Goal: Task Accomplishment & Management: Manage account settings

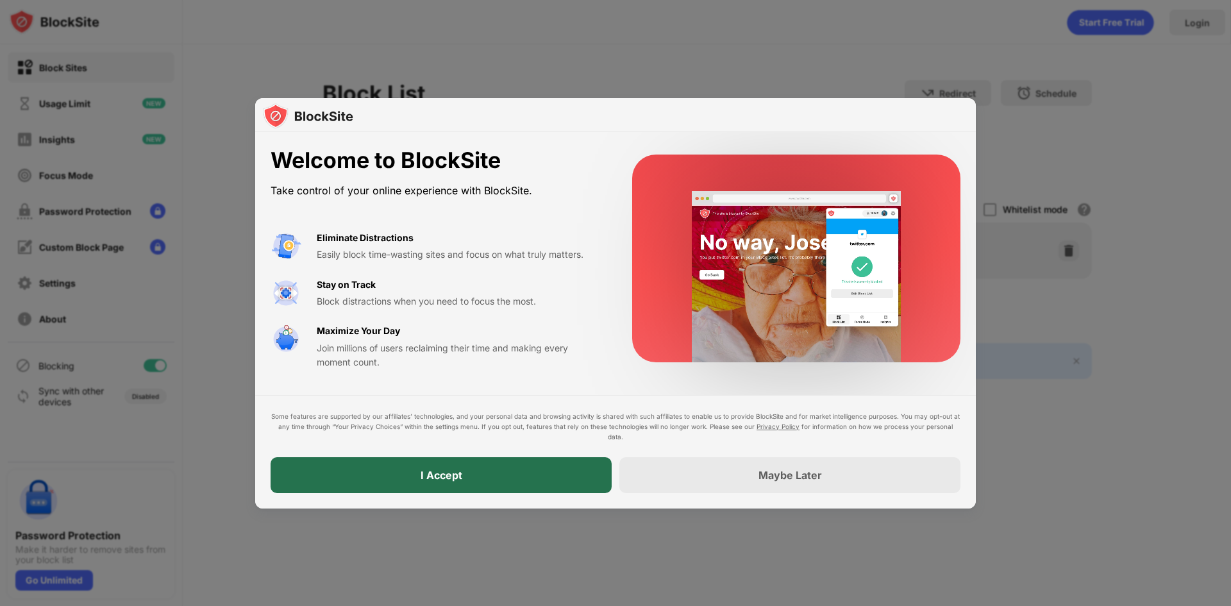
click at [564, 475] on div "I Accept" at bounding box center [441, 475] width 341 height 36
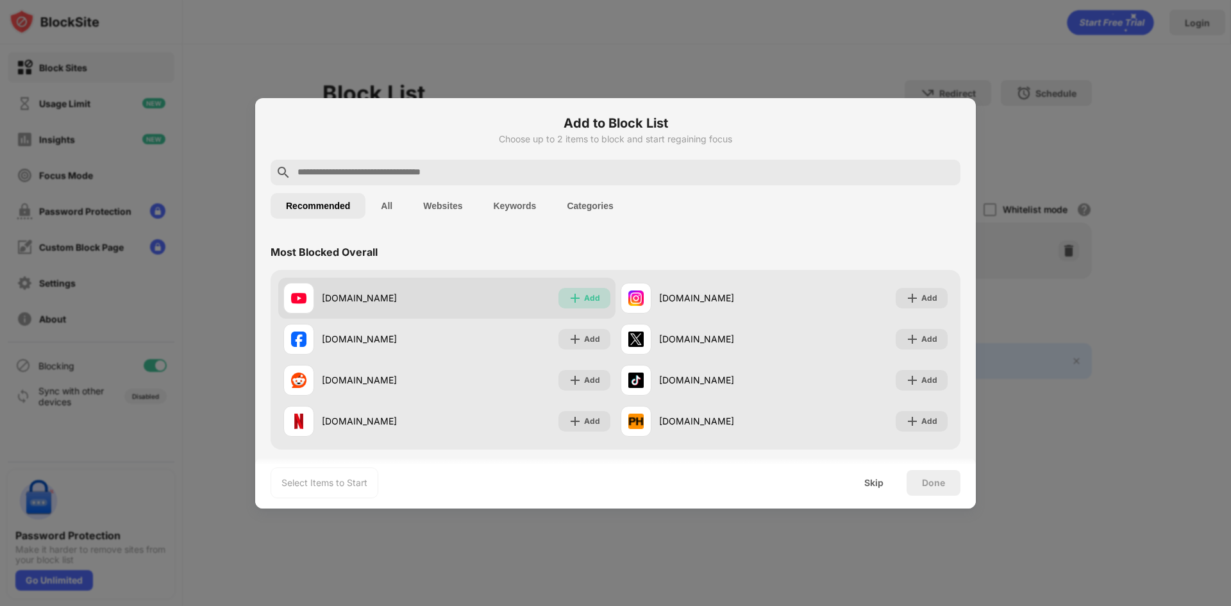
click at [584, 307] on div "Add" at bounding box center [584, 298] width 52 height 21
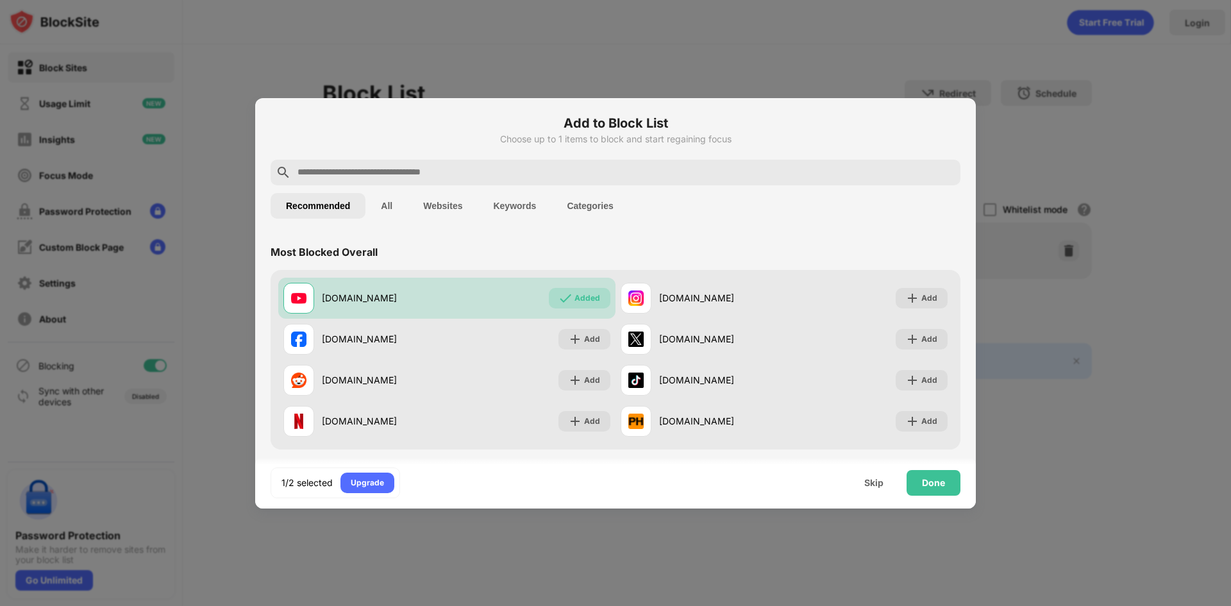
click at [432, 172] on input "text" at bounding box center [625, 172] width 659 height 15
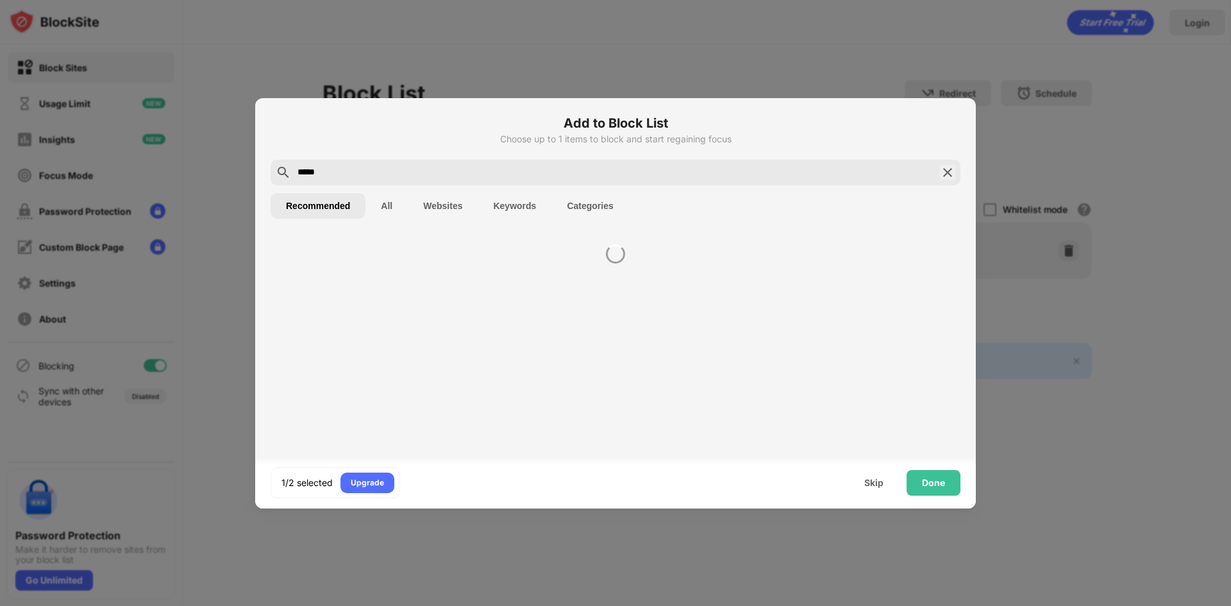
type input "*****"
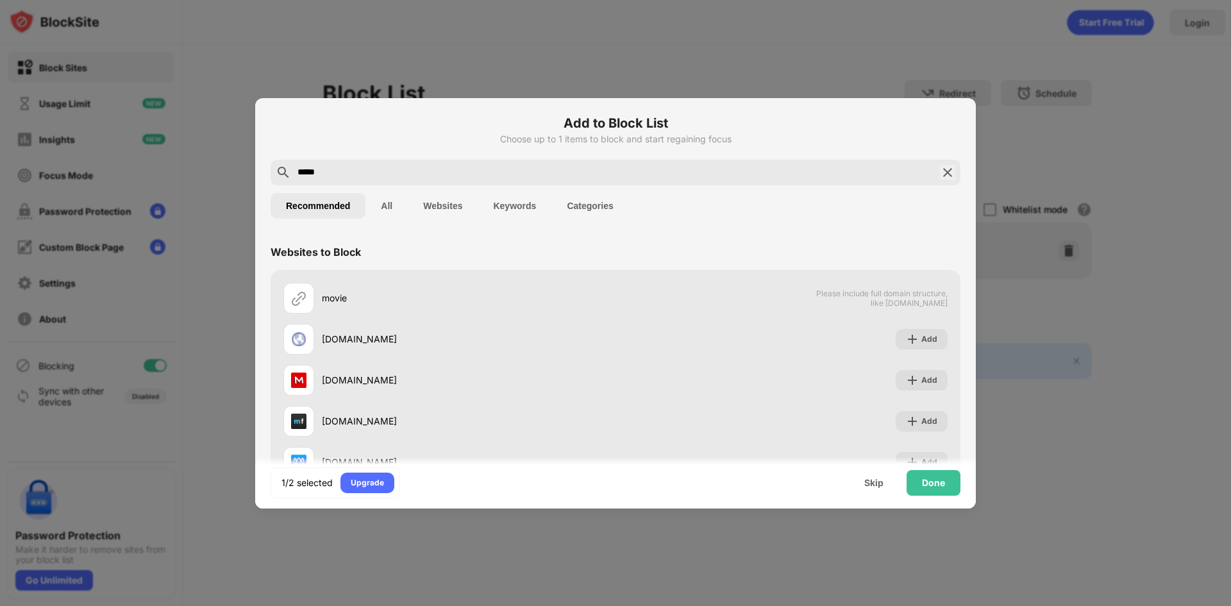
click at [523, 198] on button "Keywords" at bounding box center [515, 206] width 74 height 26
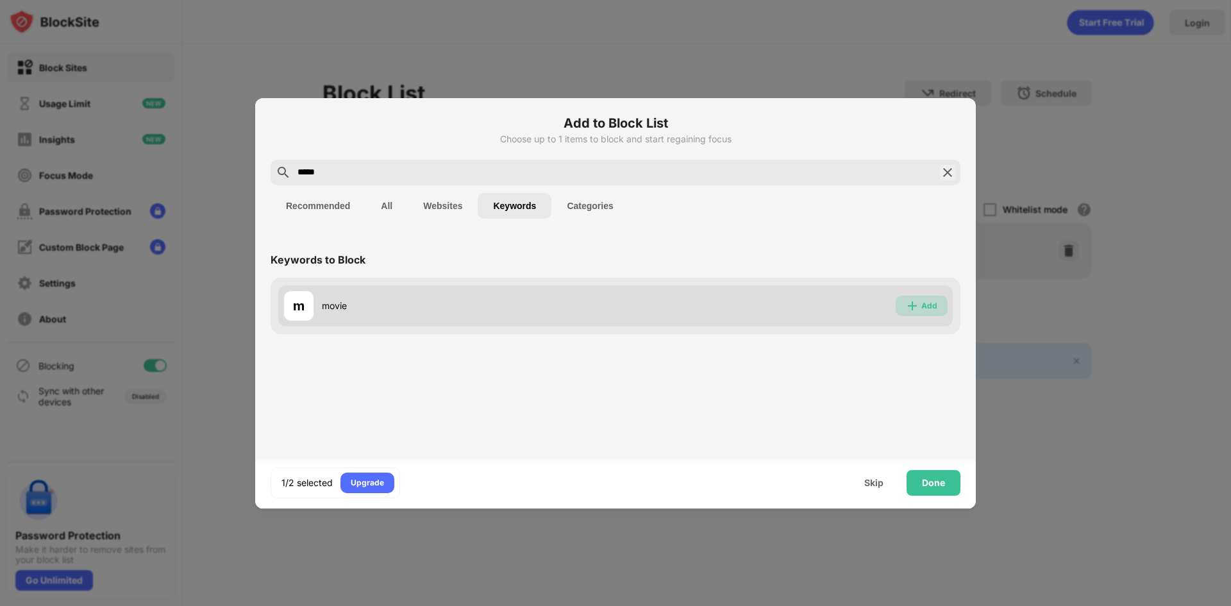
click at [917, 305] on img at bounding box center [912, 305] width 13 height 13
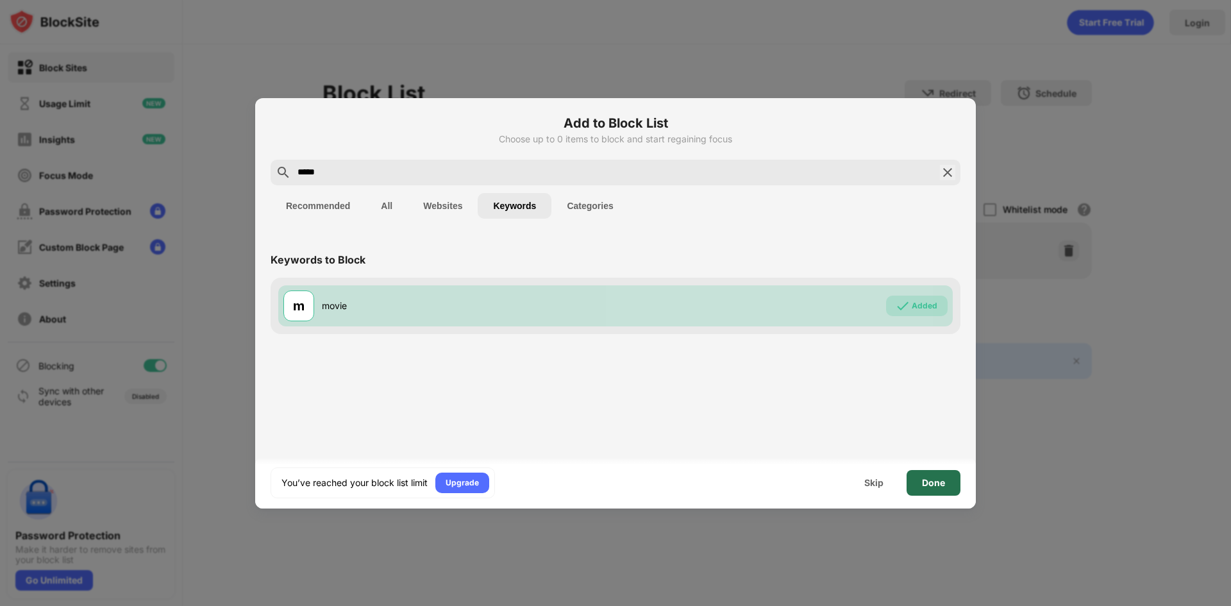
click at [946, 480] on div "Done" at bounding box center [934, 483] width 54 height 26
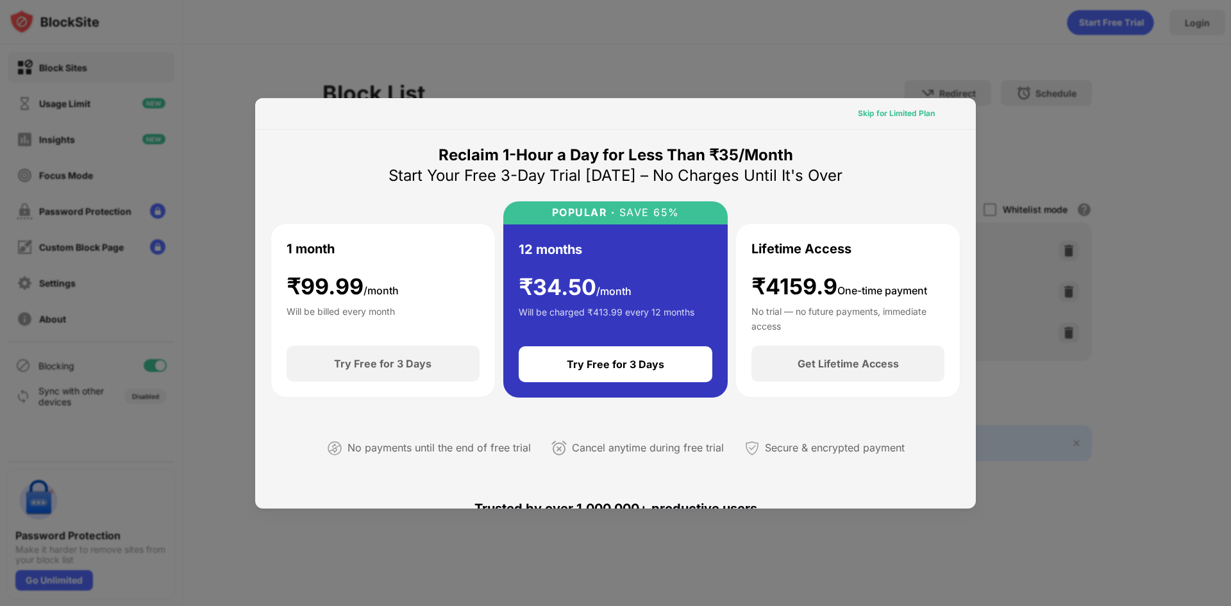
click at [897, 120] on div "Skip for Limited Plan" at bounding box center [896, 113] width 97 height 21
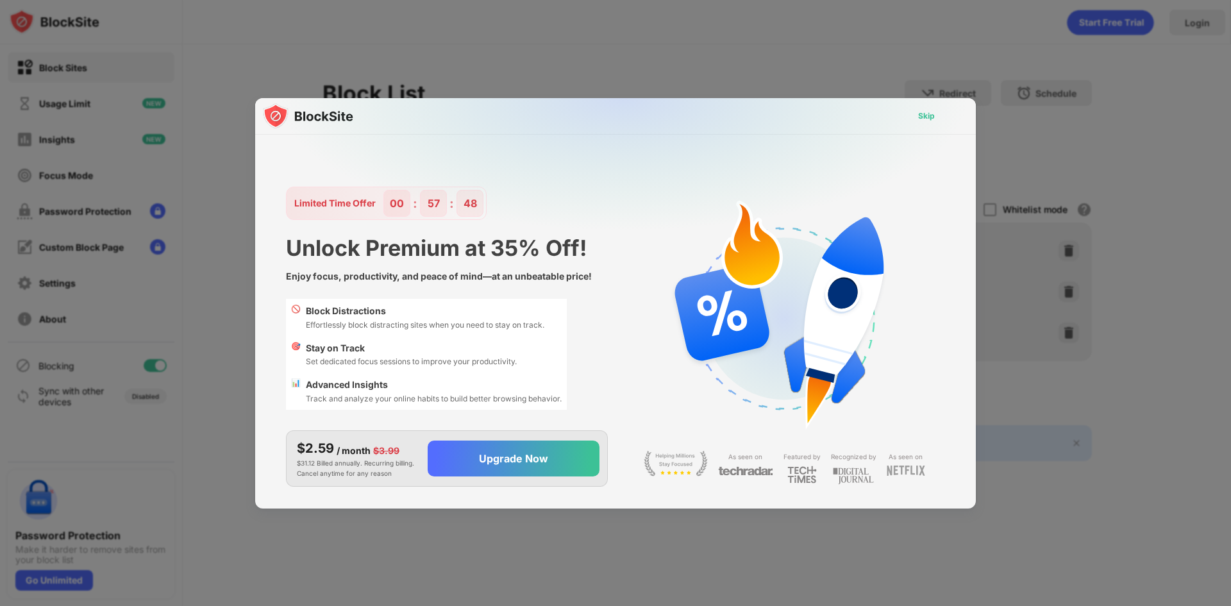
click at [922, 108] on div "Skip" at bounding box center [926, 116] width 37 height 21
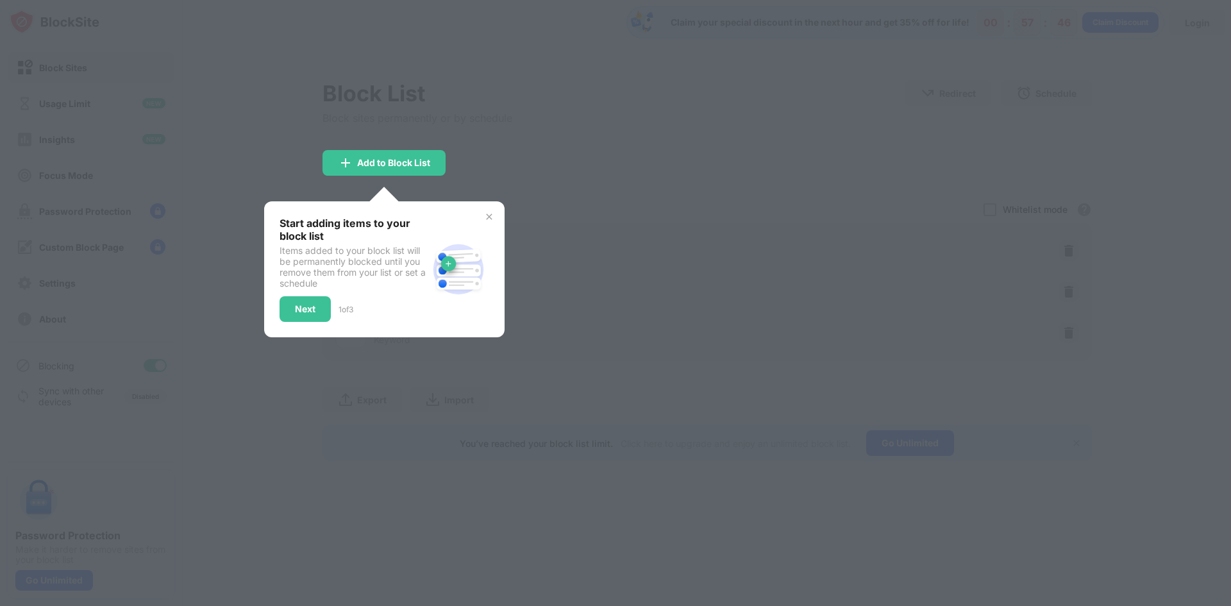
click at [473, 208] on div "Start adding items to your block list Items added to your block list will be pe…" at bounding box center [384, 269] width 240 height 136
click at [484, 215] on img at bounding box center [489, 217] width 10 height 10
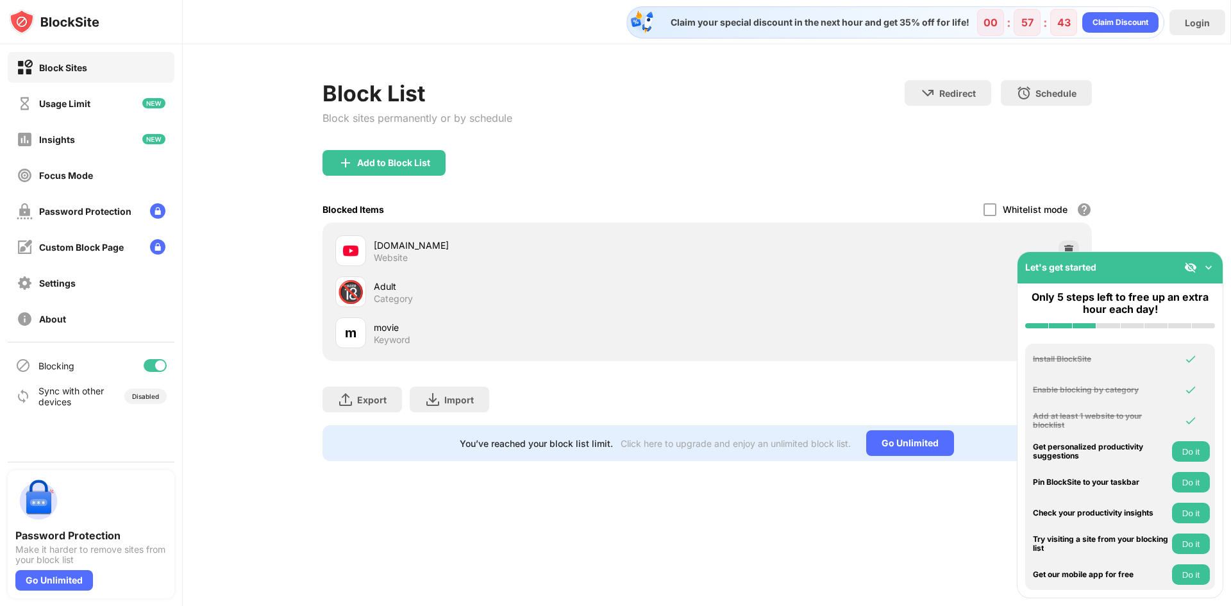
click at [1212, 266] on img at bounding box center [1208, 267] width 13 height 13
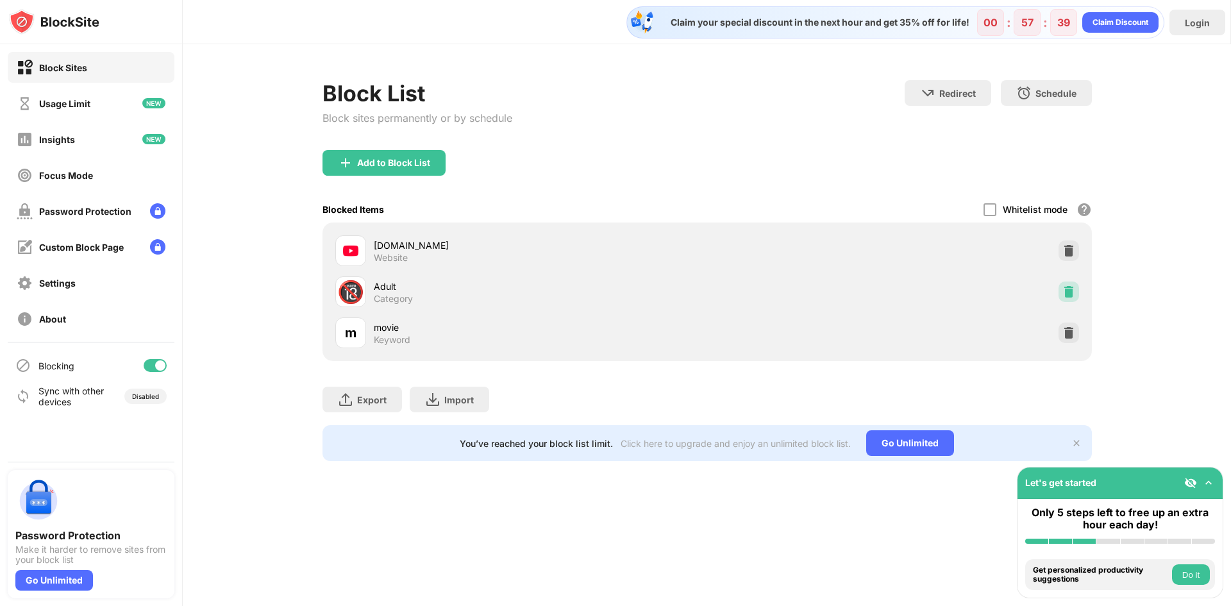
click at [1068, 298] on div at bounding box center [1069, 291] width 21 height 21
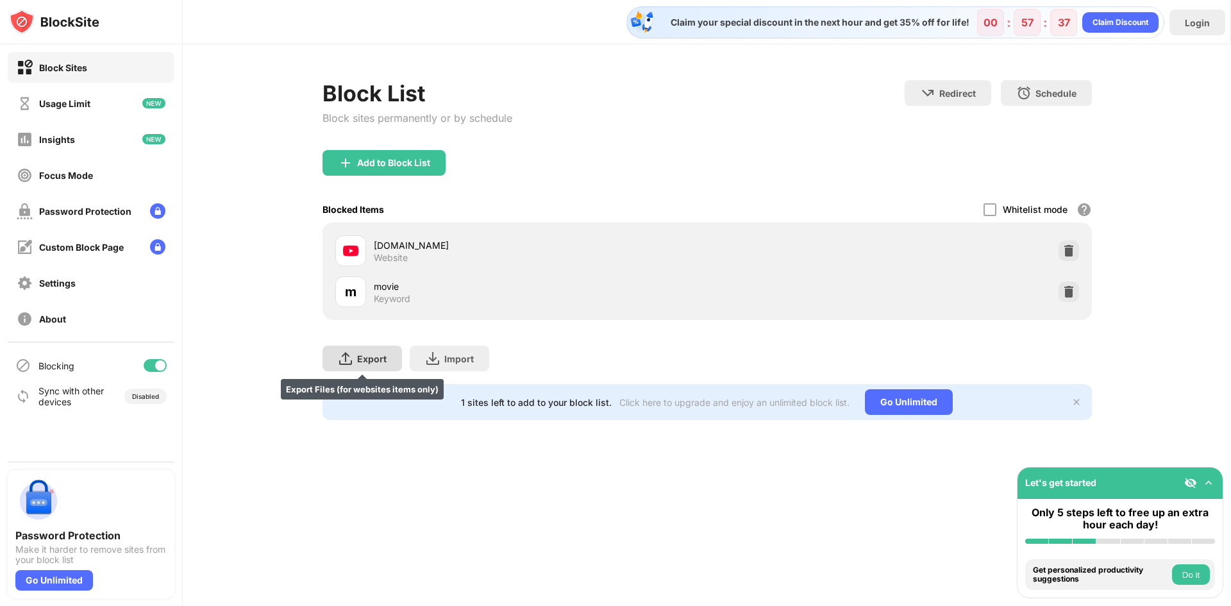
click at [355, 149] on div "Block List Block sites permanently or by schedule" at bounding box center [418, 115] width 190 height 70
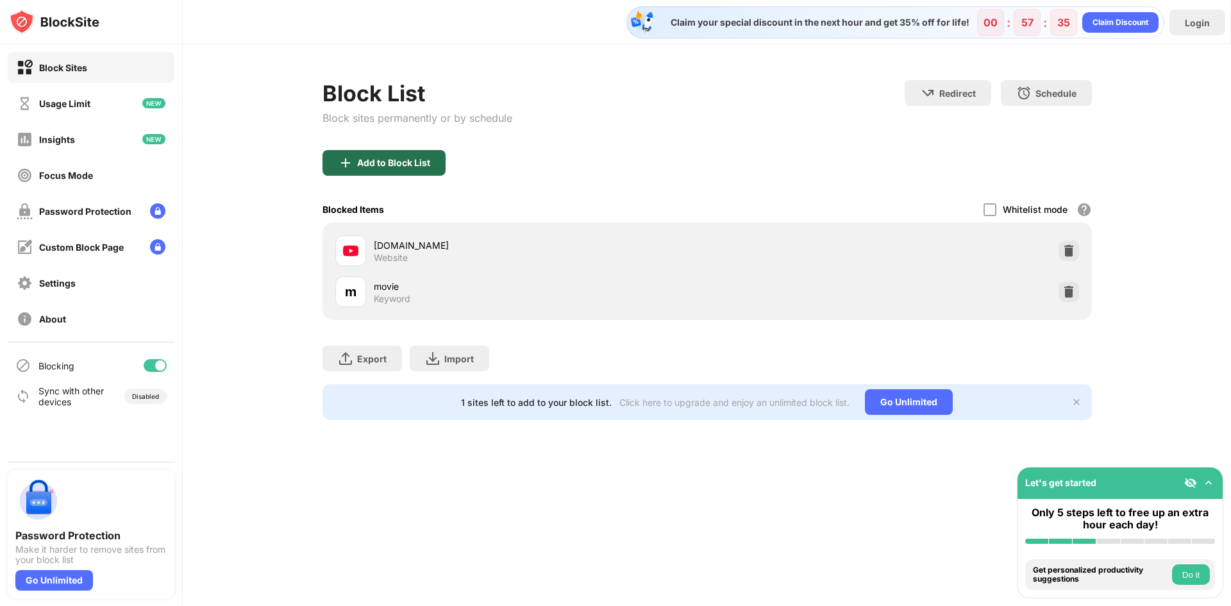
click at [357, 158] on div "Add to Block List" at bounding box center [393, 163] width 73 height 10
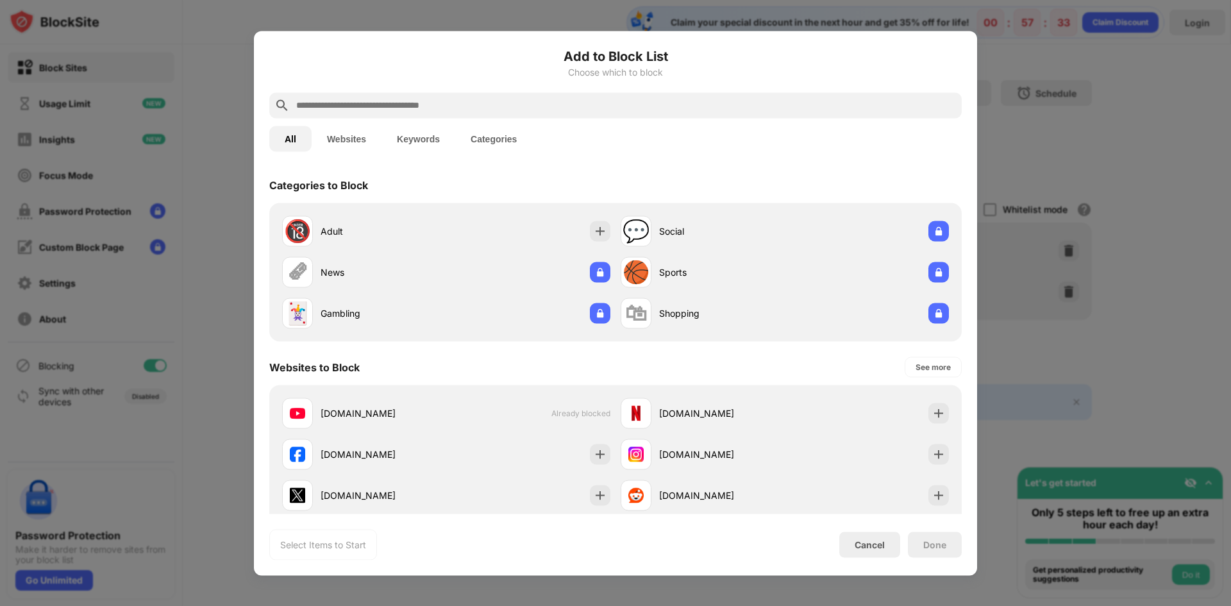
click at [416, 136] on button "Keywords" at bounding box center [419, 139] width 74 height 26
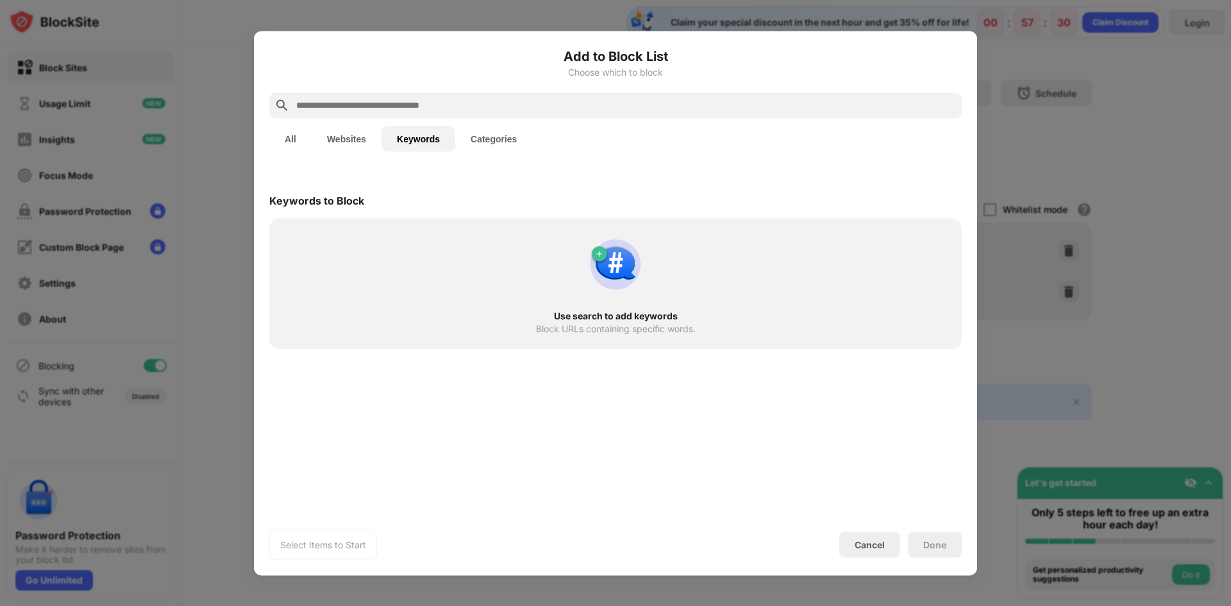
click at [392, 105] on input "text" at bounding box center [626, 104] width 662 height 15
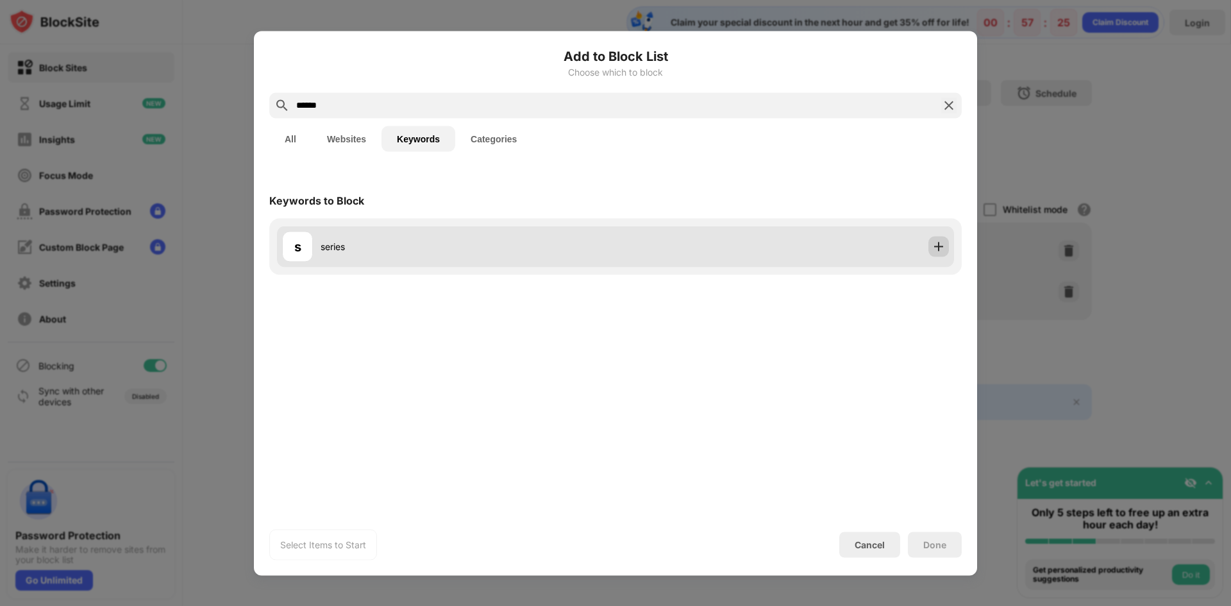
type input "******"
click at [939, 251] on img at bounding box center [938, 246] width 13 height 13
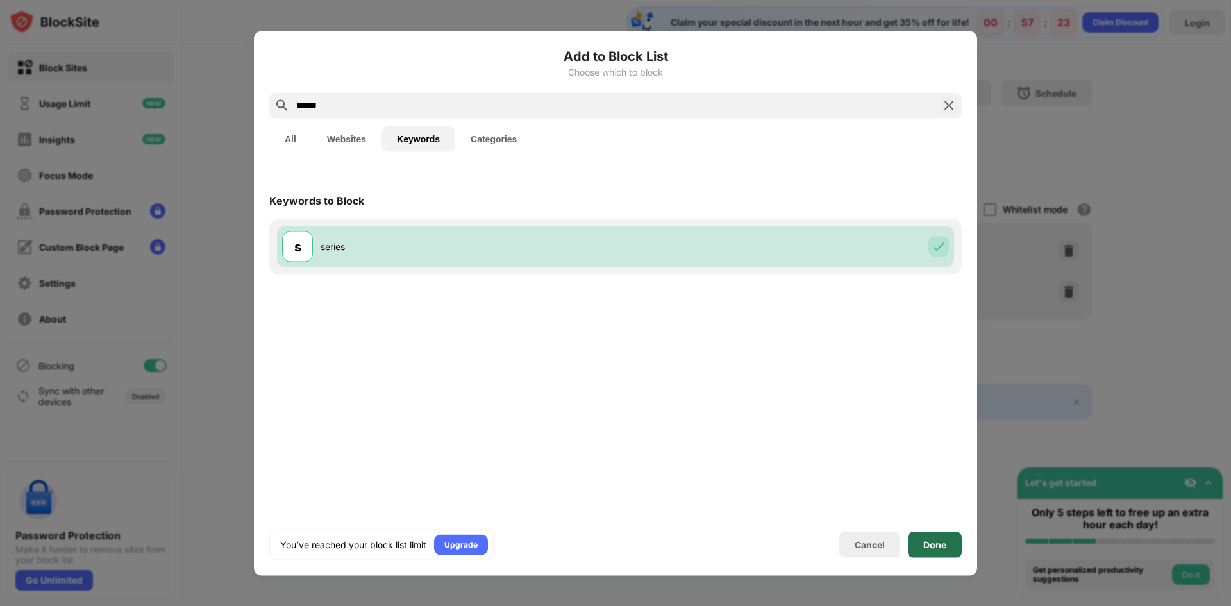
click at [912, 545] on div "Done" at bounding box center [935, 545] width 54 height 26
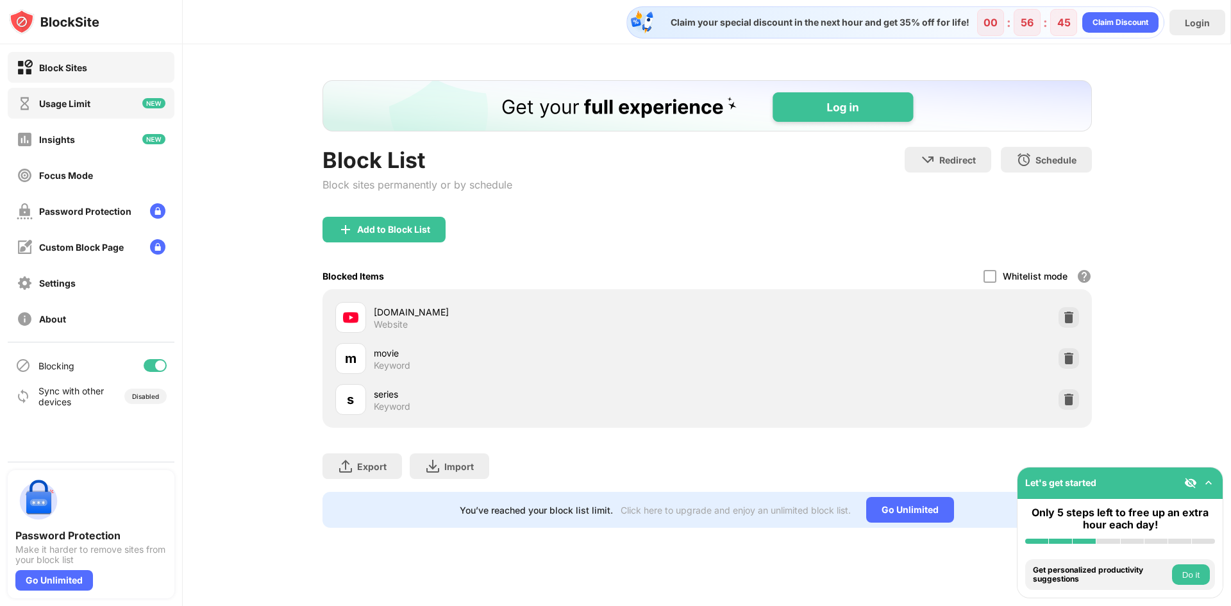
click at [58, 106] on div "Usage Limit" at bounding box center [64, 103] width 51 height 11
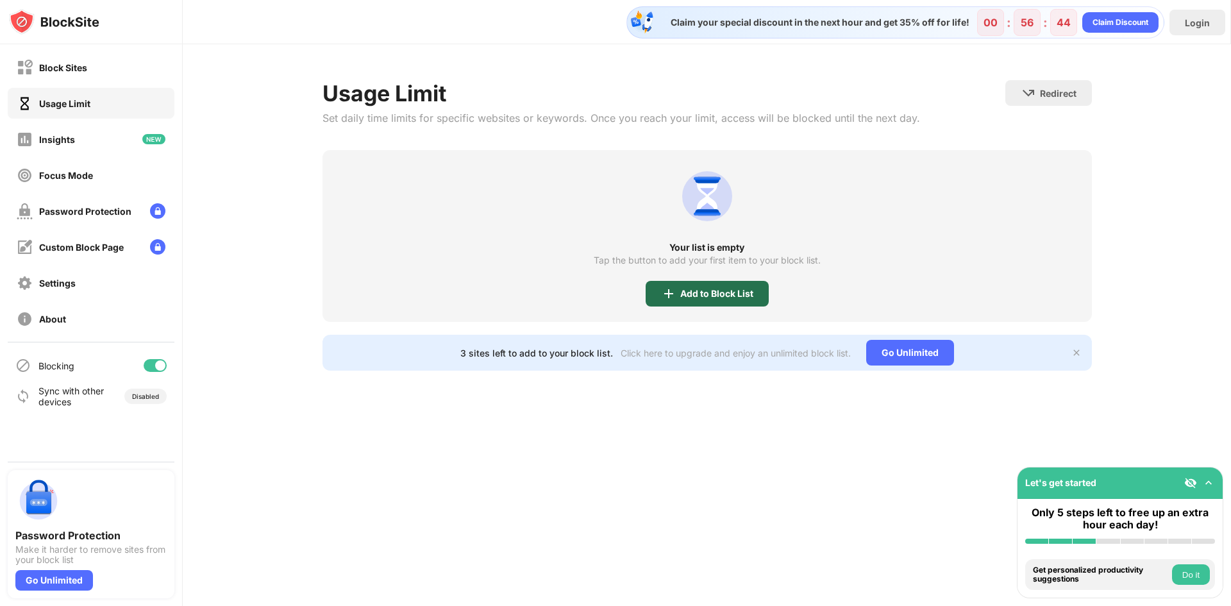
click at [685, 296] on div "Add to Block List" at bounding box center [716, 294] width 73 height 10
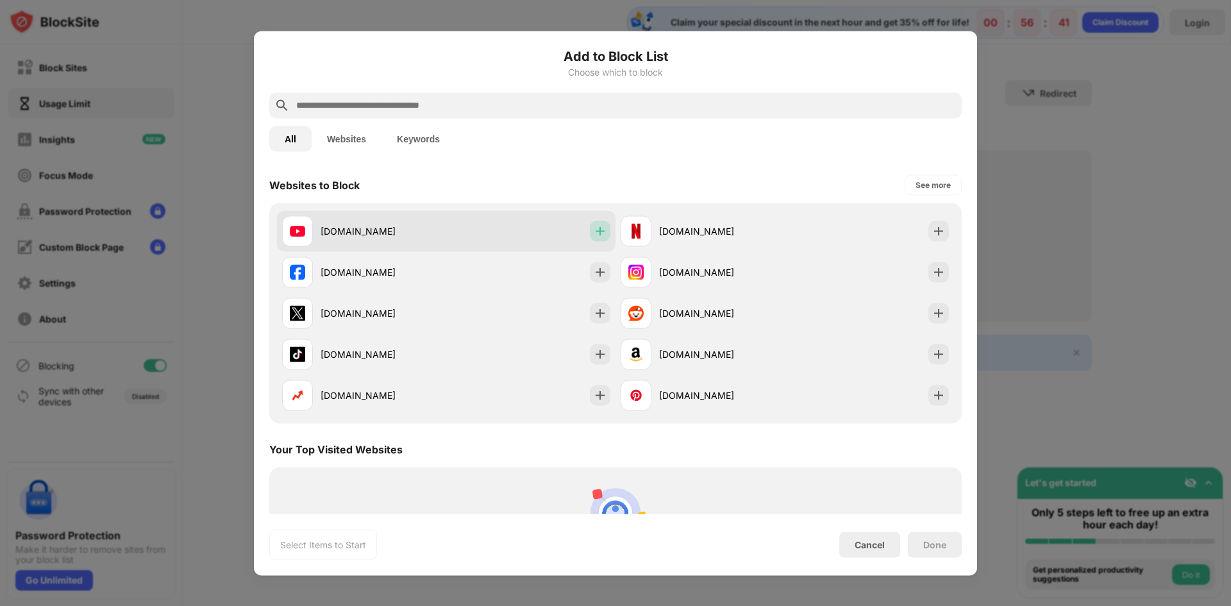
click at [595, 228] on img at bounding box center [600, 230] width 13 height 13
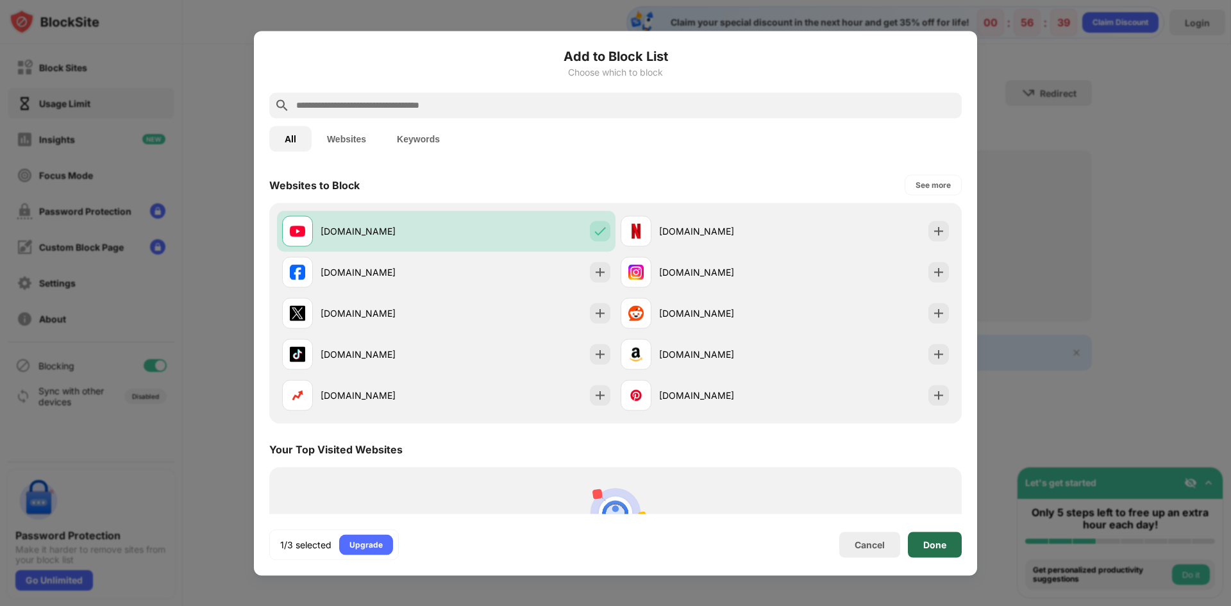
click at [925, 549] on div "Done" at bounding box center [935, 545] width 54 height 26
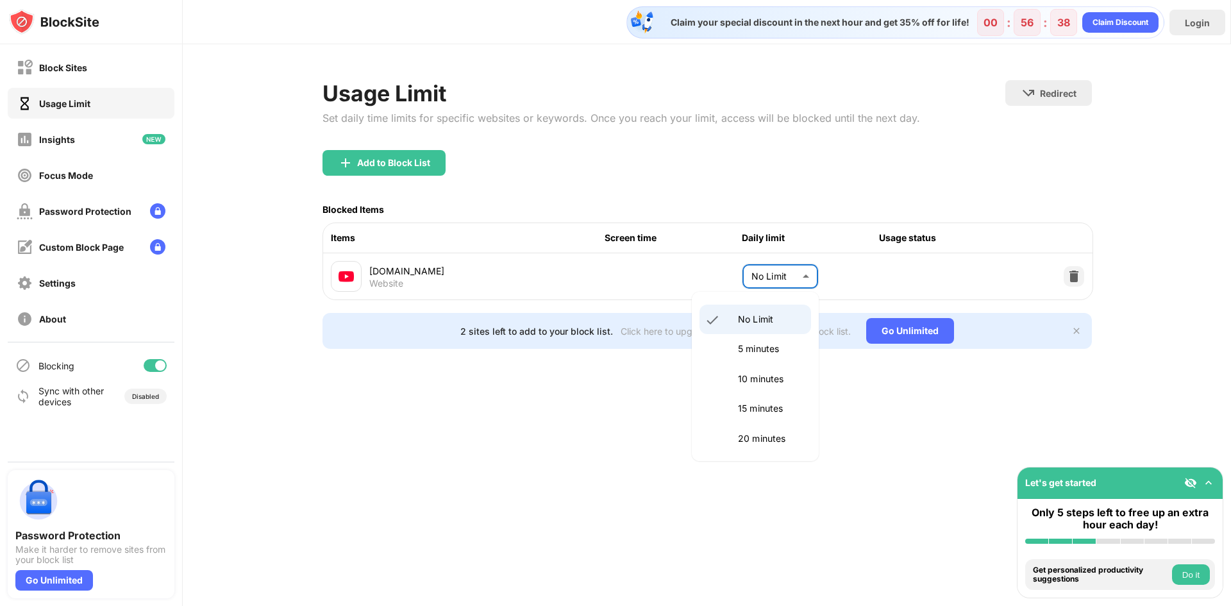
click at [807, 280] on body "Block Sites Usage Limit Insights Focus Mode Password Protection Custom Block Pa…" at bounding box center [615, 303] width 1231 height 606
click at [755, 340] on li "5 minutes" at bounding box center [756, 348] width 112 height 29
click at [796, 280] on body "Block Sites Usage Limit Insights Focus Mode Password Protection Custom Block Pa…" at bounding box center [615, 303] width 1231 height 606
click at [766, 308] on li "No Limit" at bounding box center [756, 319] width 112 height 29
type input "********"
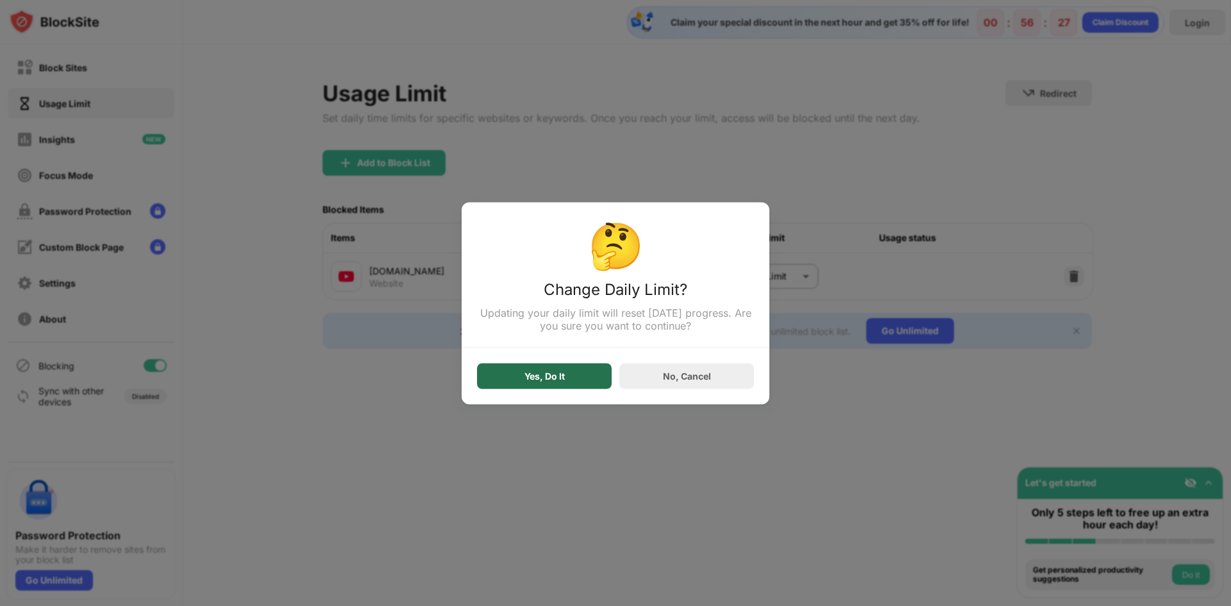
click at [573, 387] on div "Yes, Do It" at bounding box center [544, 376] width 135 height 26
